Goal: Entertainment & Leisure: Consume media (video, audio)

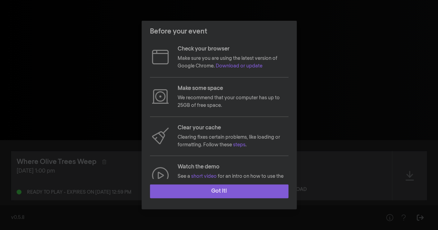
click at [227, 191] on button "Got it!" at bounding box center [219, 192] width 139 height 14
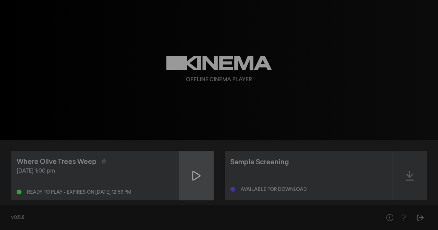
click at [195, 174] on icon at bounding box center [196, 175] width 8 height 11
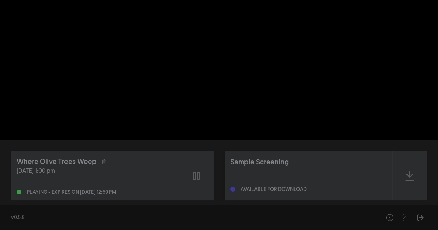
click at [401, 97] on div "pause 0:00 volume_up fullscreen settings closed_caption Captions Off settings R…" at bounding box center [219, 70] width 438 height 140
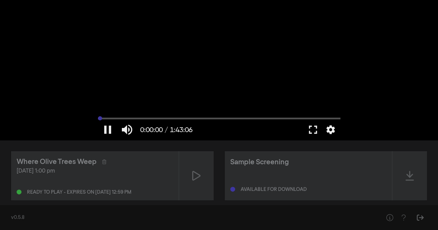
drag, startPoint x: 100, startPoint y: 117, endPoint x: 93, endPoint y: 117, distance: 6.9
click at [98, 117] on input "Seek" at bounding box center [219, 118] width 242 height 4
click at [105, 129] on button "pause" at bounding box center [107, 130] width 19 height 21
click at [103, 126] on button "play_arrow" at bounding box center [107, 130] width 19 height 21
click at [103, 126] on button "pause" at bounding box center [107, 130] width 19 height 21
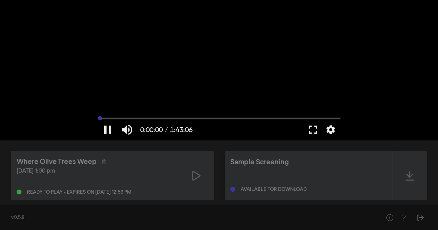
drag, startPoint x: 100, startPoint y: 117, endPoint x: 79, endPoint y: 118, distance: 21.5
type input "0"
click at [98, 118] on input "Seek" at bounding box center [219, 118] width 242 height 4
